Goal: Task Accomplishment & Management: Use online tool/utility

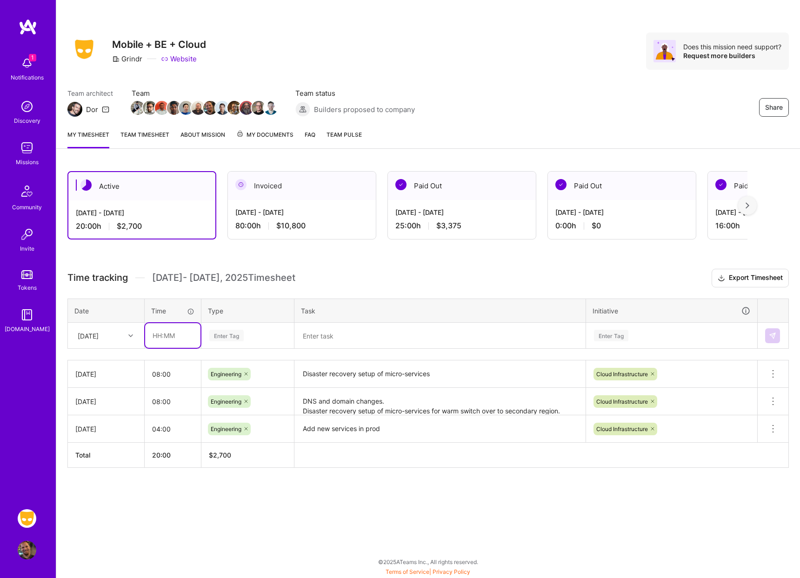
click at [161, 338] on input "text" at bounding box center [172, 335] width 55 height 25
type input "08:00"
click at [247, 332] on div "Enter Tag" at bounding box center [247, 336] width 79 height 12
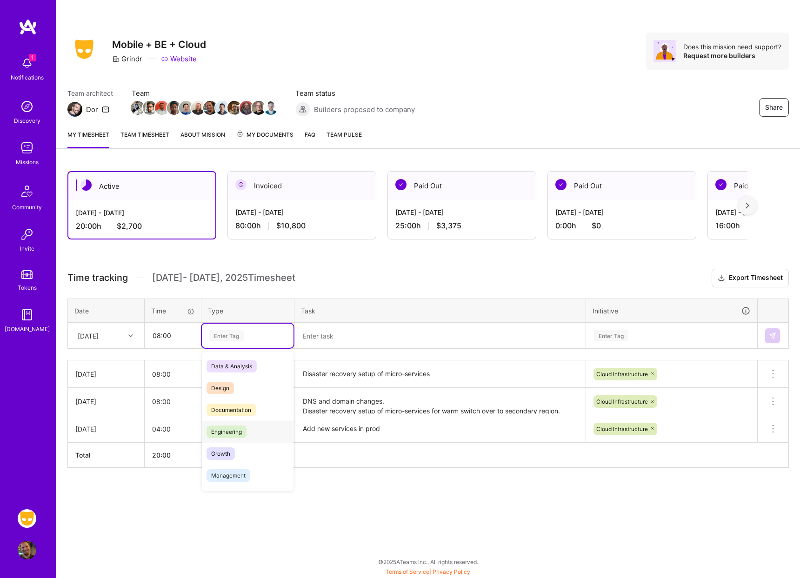
drag, startPoint x: 243, startPoint y: 429, endPoint x: 248, endPoint y: 424, distance: 6.6
click at [243, 429] on span "Engineering" at bounding box center [227, 432] width 40 height 13
click at [686, 337] on div "Enter Tag" at bounding box center [671, 336] width 157 height 12
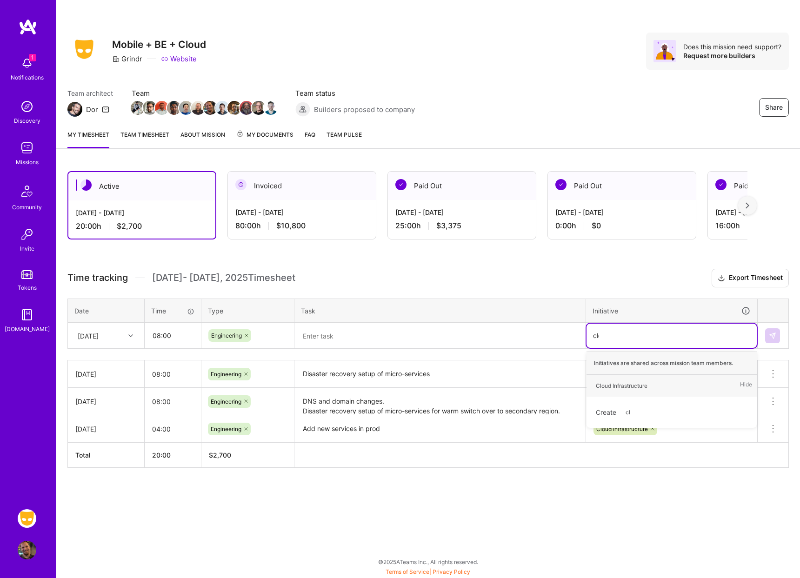
type input "clou"
click at [628, 386] on div "Cloud Infrastructure" at bounding box center [622, 386] width 52 height 10
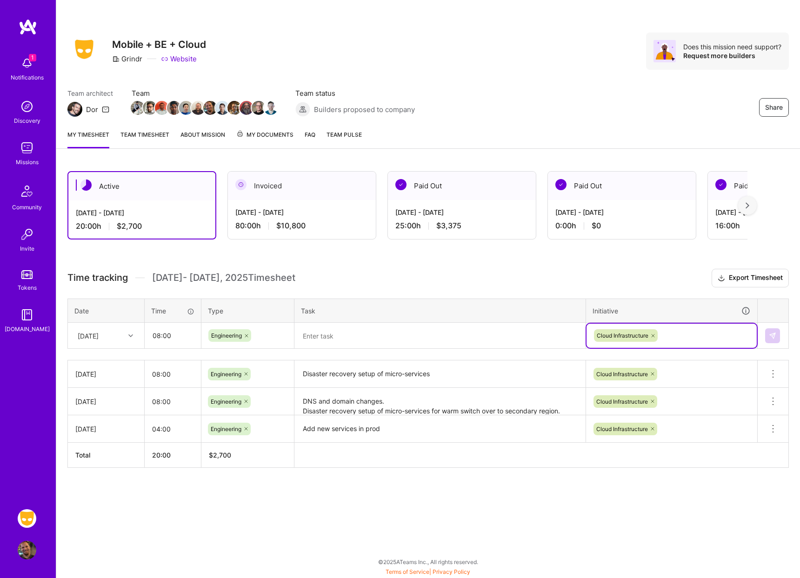
click at [423, 339] on textarea at bounding box center [439, 336] width 289 height 24
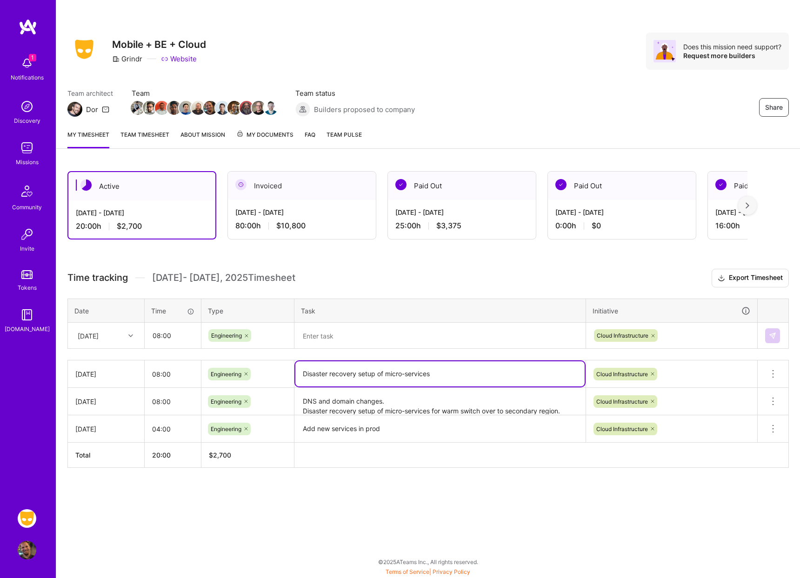
drag, startPoint x: 434, startPoint y: 371, endPoint x: 305, endPoint y: 356, distance: 129.8
click at [305, 356] on div "Time tracking [DATE] - [DATE] Timesheet Export Timesheet Date Time Type Task In…" at bounding box center [428, 368] width 722 height 199
click at [381, 340] on textarea at bounding box center [439, 336] width 289 height 25
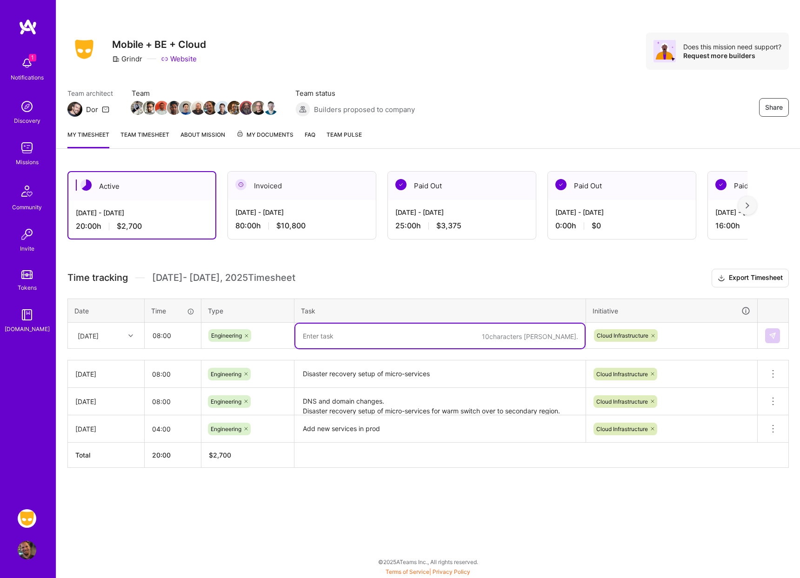
paste textarea "Disaster recovery setup of micro-services"
type textarea "Disaster recovery setup of micro-services"
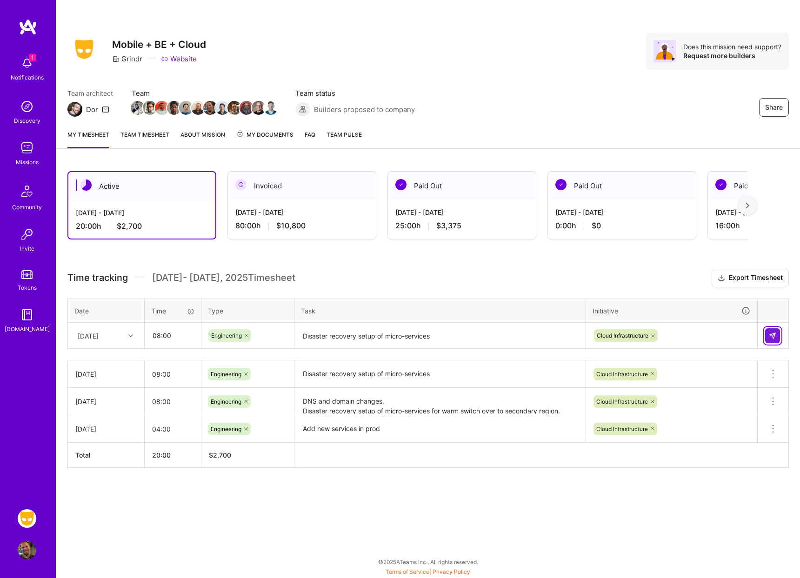
click at [779, 333] on button at bounding box center [772, 335] width 15 height 15
